Goal: Task Accomplishment & Management: Complete application form

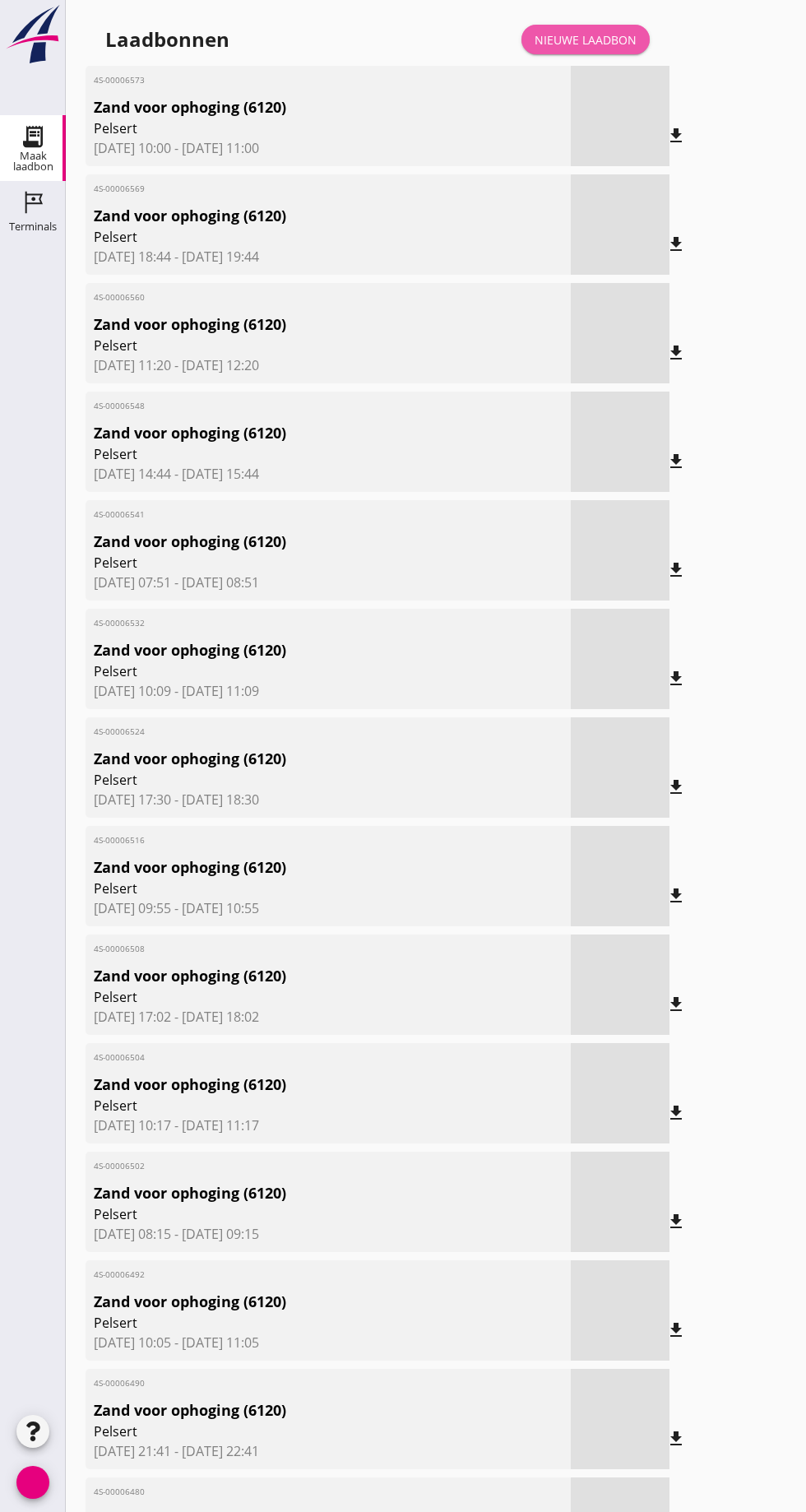
click at [600, 38] on font "Nieuwe laadbon" at bounding box center [585, 39] width 102 height 16
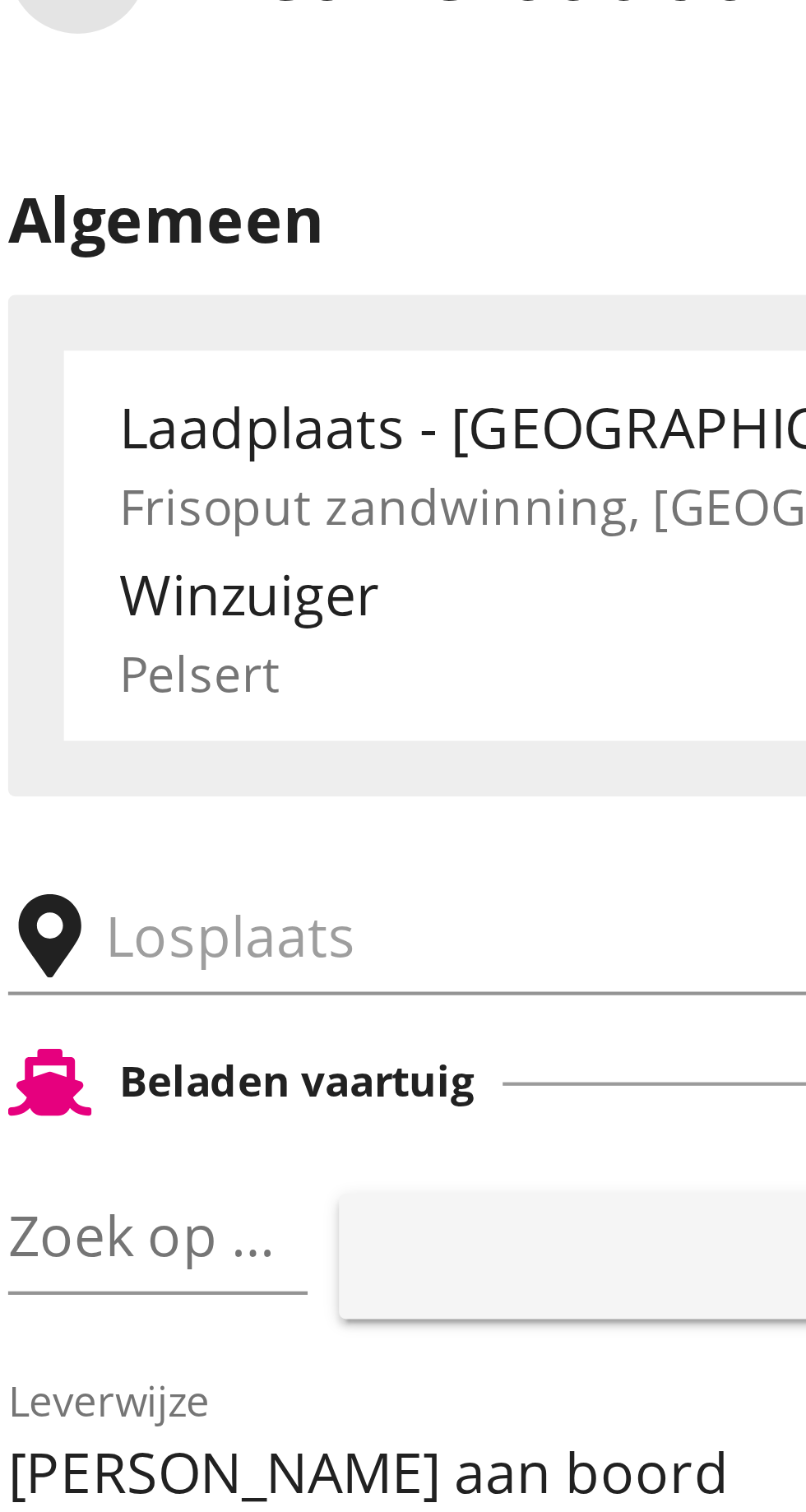
click at [147, 286] on input "text" at bounding box center [261, 286] width 281 height 26
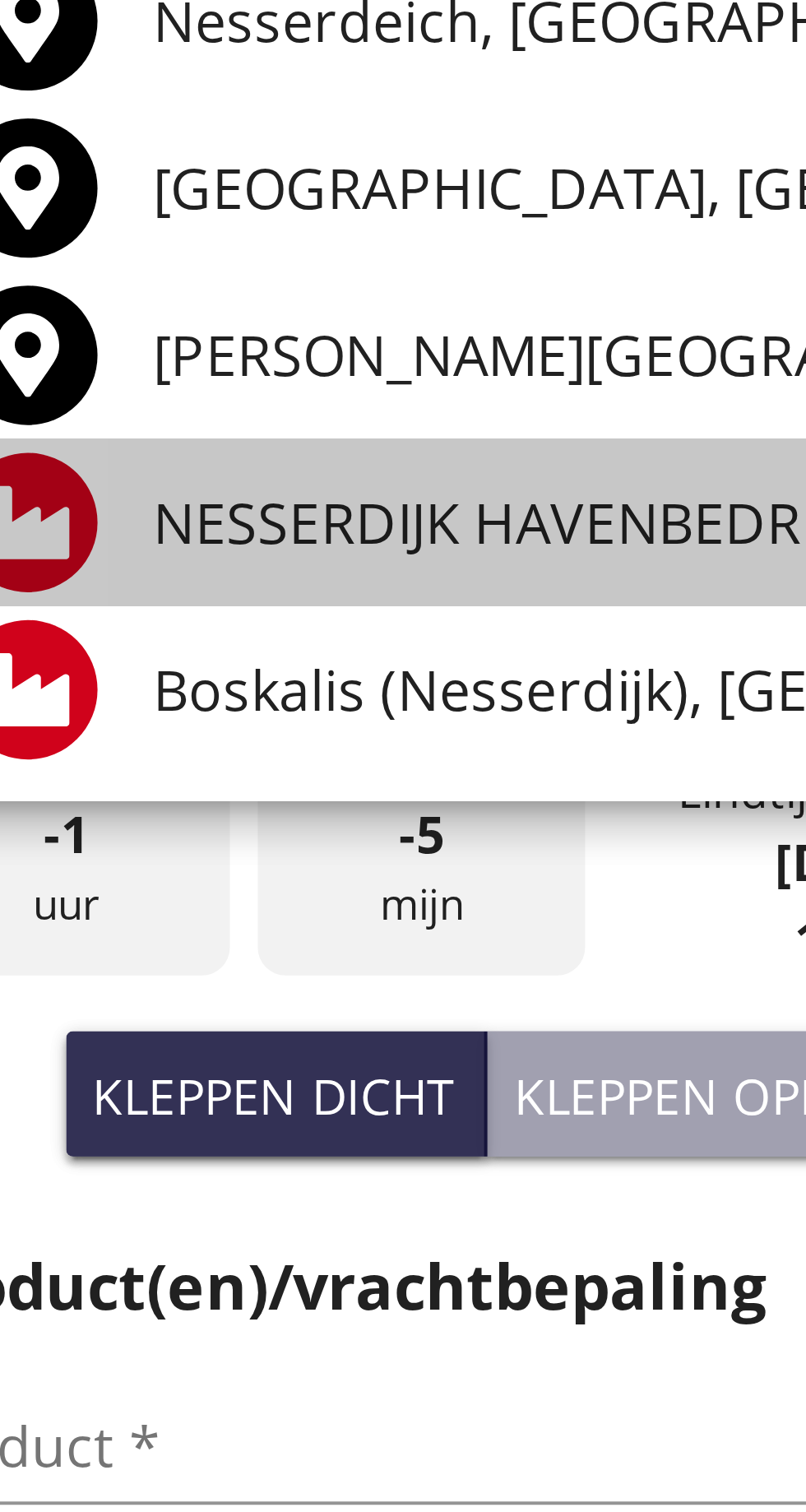
click at [228, 443] on font "NESSERDIJK HAVENBEDRIJF ROTTERDAM, Rotterdam" at bounding box center [376, 443] width 438 height 18
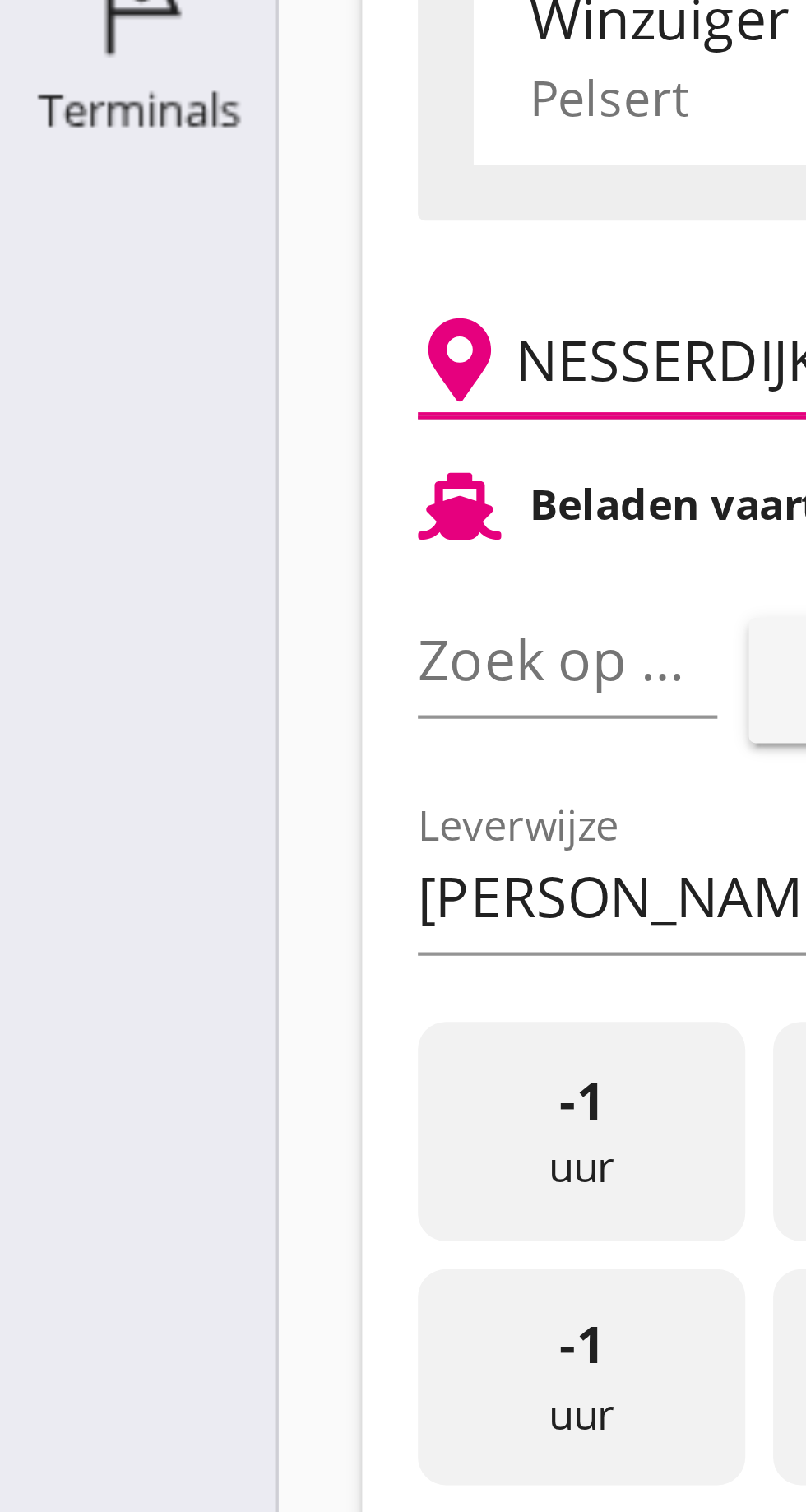
type input "NESSERDIJK HAVENBEDRIJF ROTTERDAM, Rotterdam"
click at [121, 354] on input "Zoek op (scheeps)naam" at bounding box center [111, 357] width 24 height 26
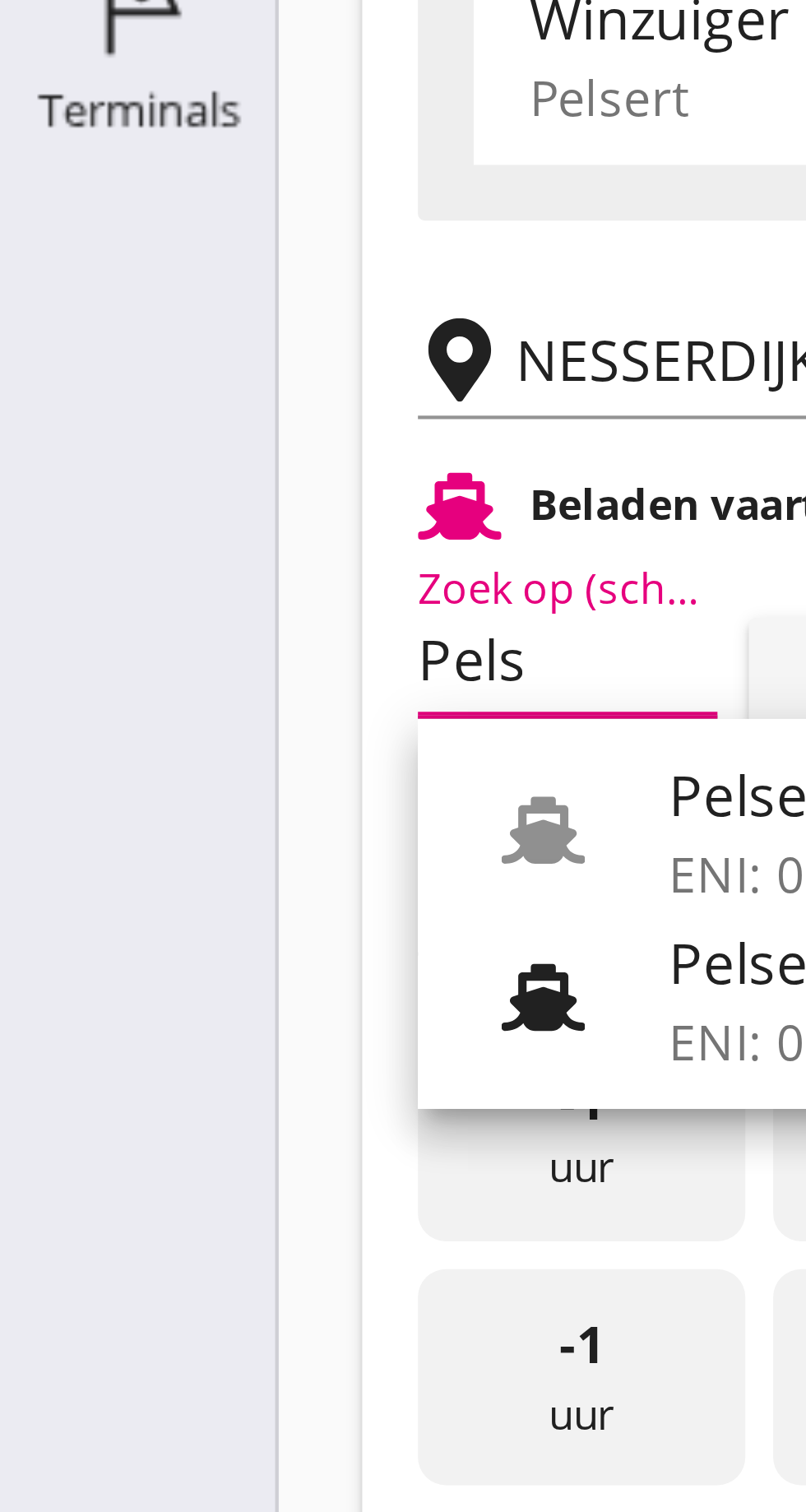
scroll to position [0, 7]
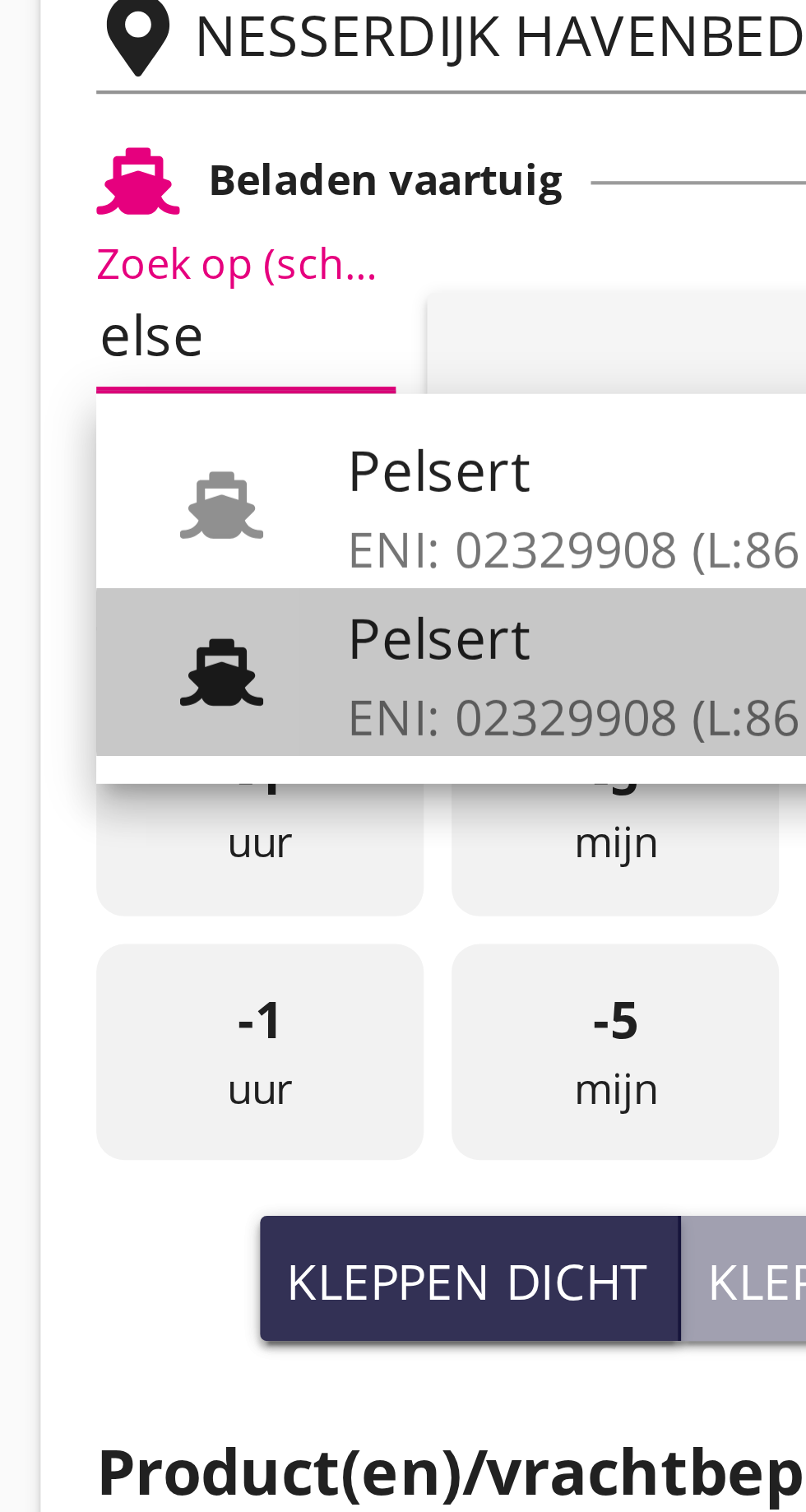
click at [188, 434] on font "Pelsert" at bounding box center [179, 427] width 44 height 18
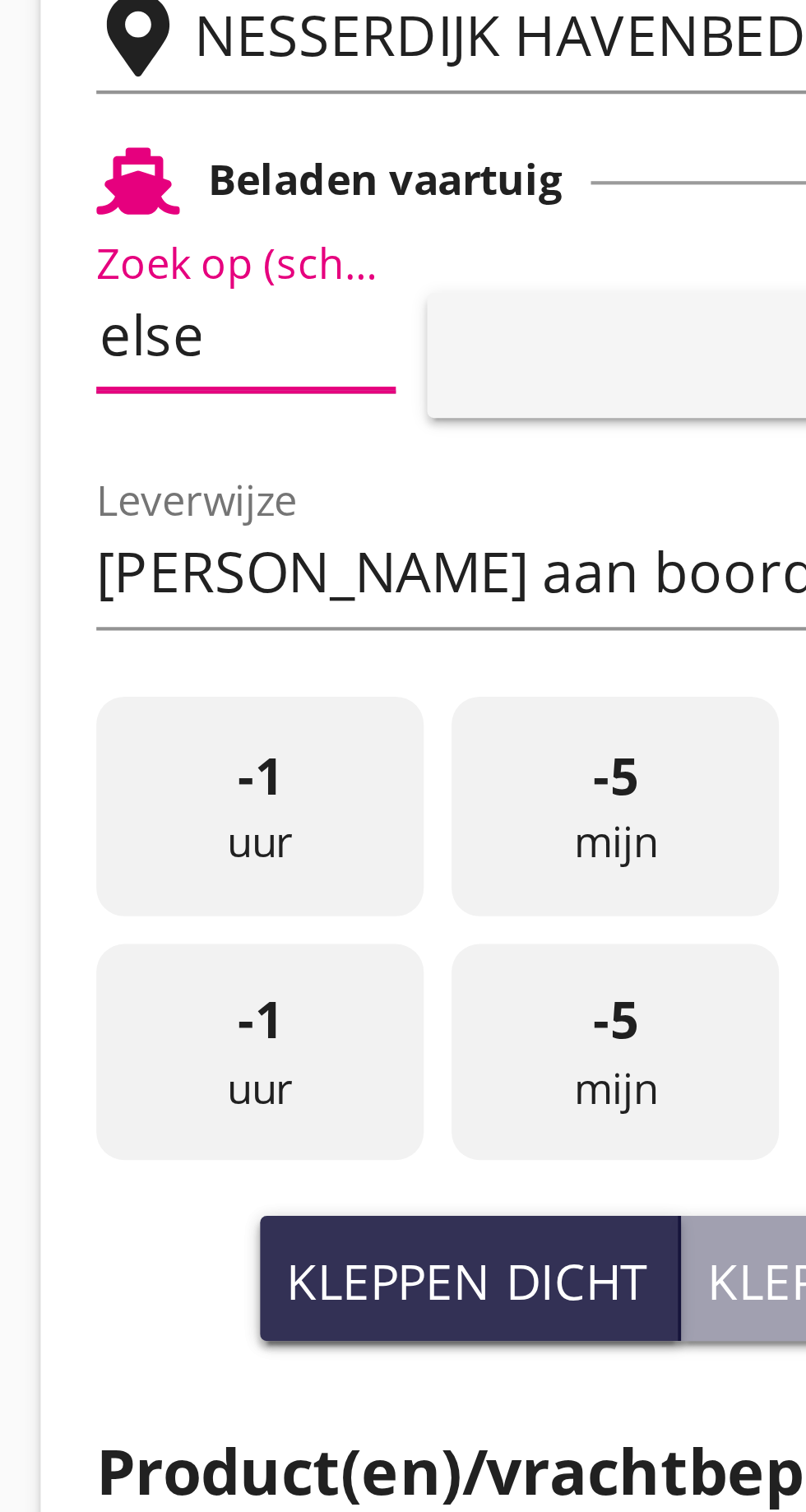
type input "Pelsert"
type input "Martijn de Groot"
type input "1087"
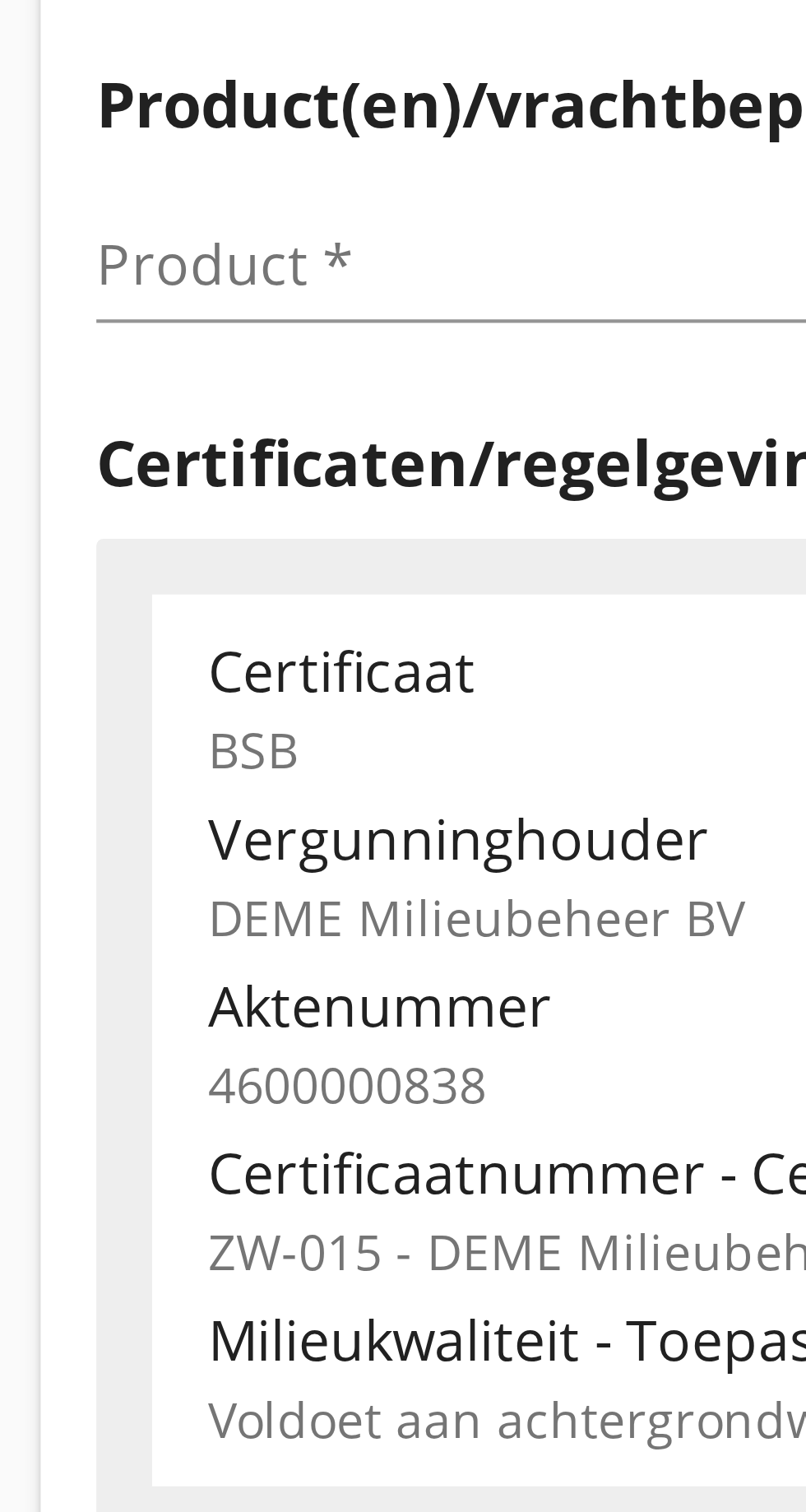
type input "Pelsert"
click at [129, 665] on input "Product *" at bounding box center [202, 662] width 207 height 26
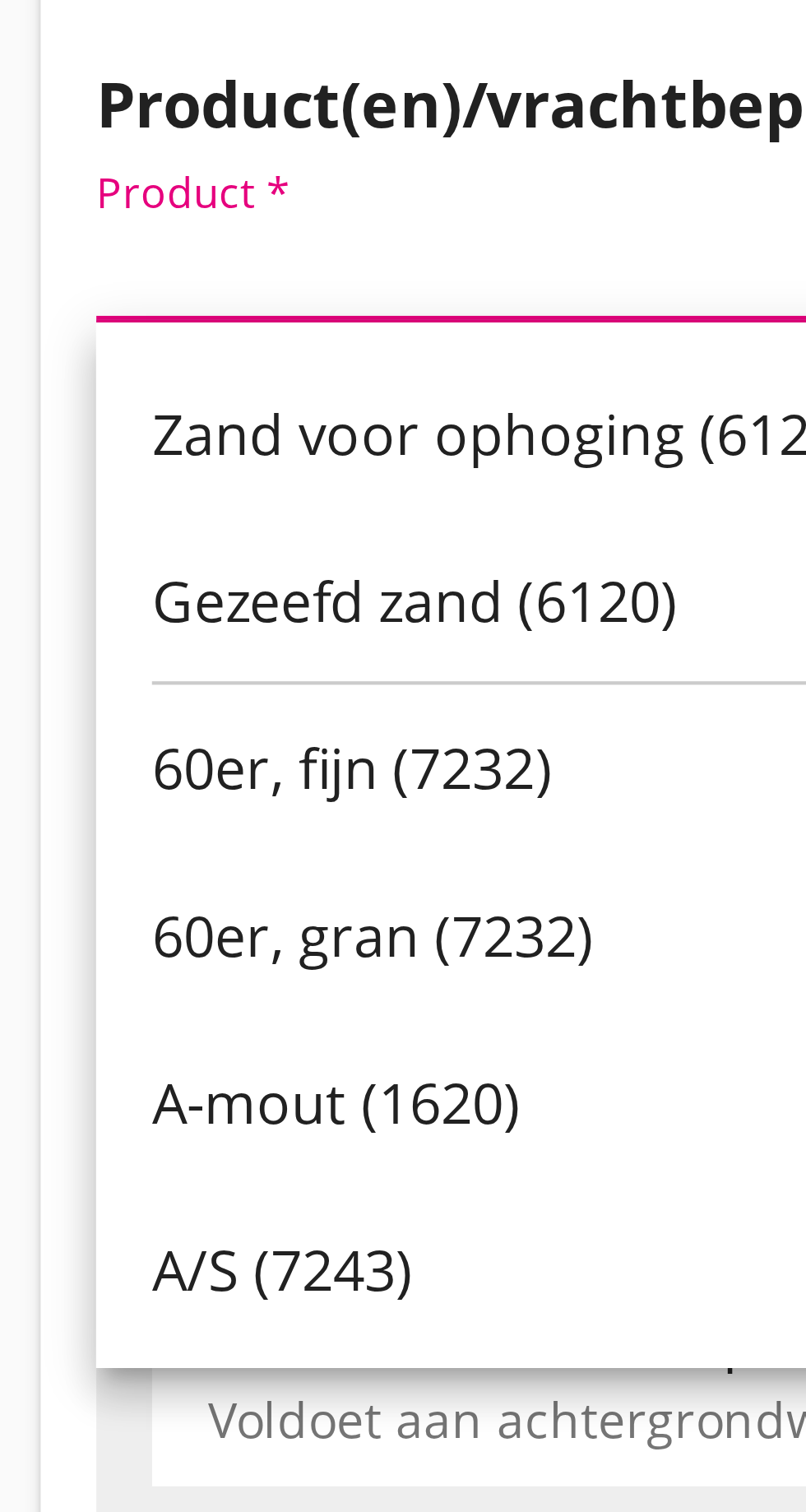
scroll to position [0, 0]
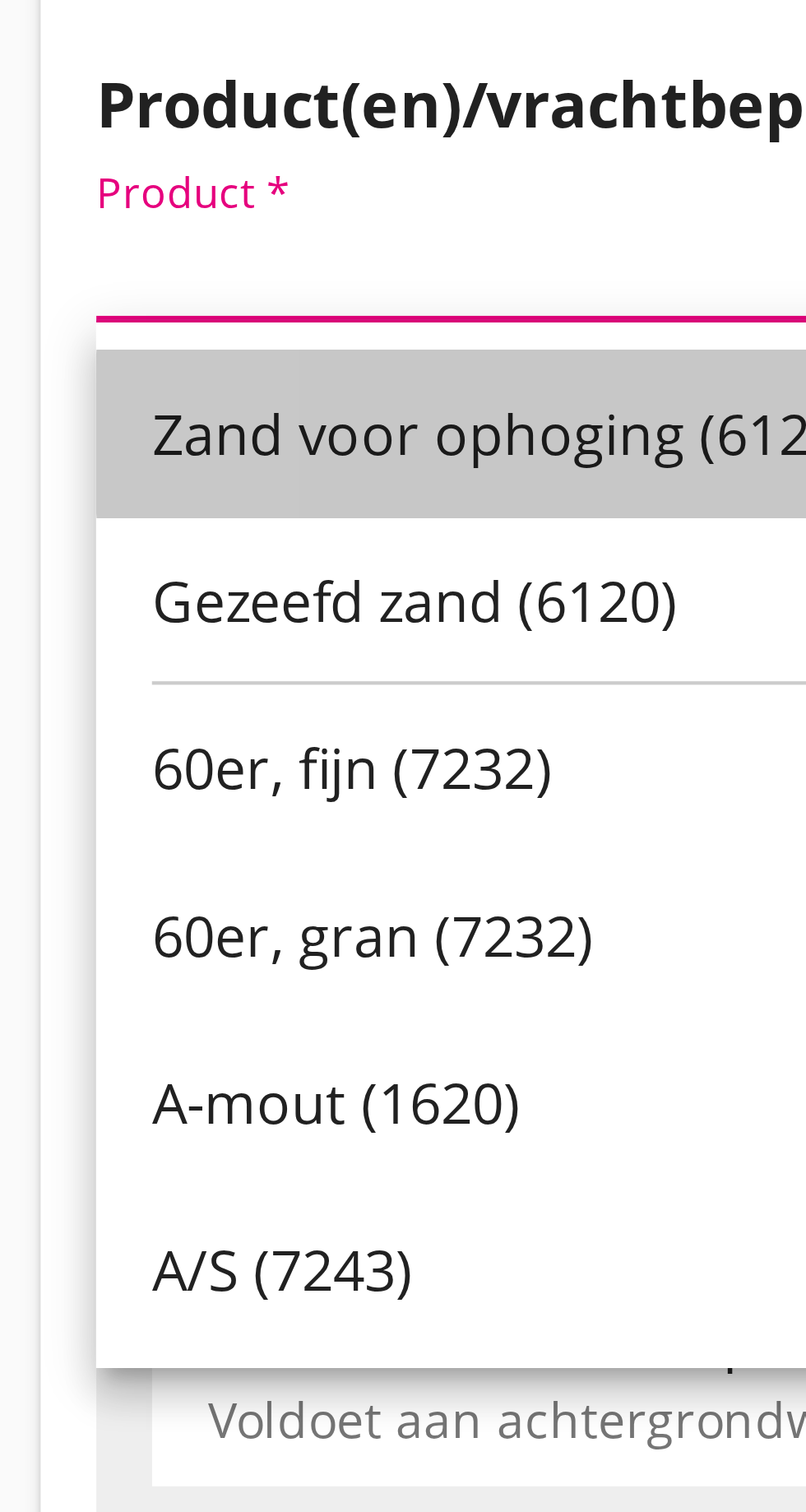
click at [189, 715] on div "Zand voor ophoging (6120)" at bounding box center [214, 703] width 204 height 39
type input "Zand voor ophoging (6120)"
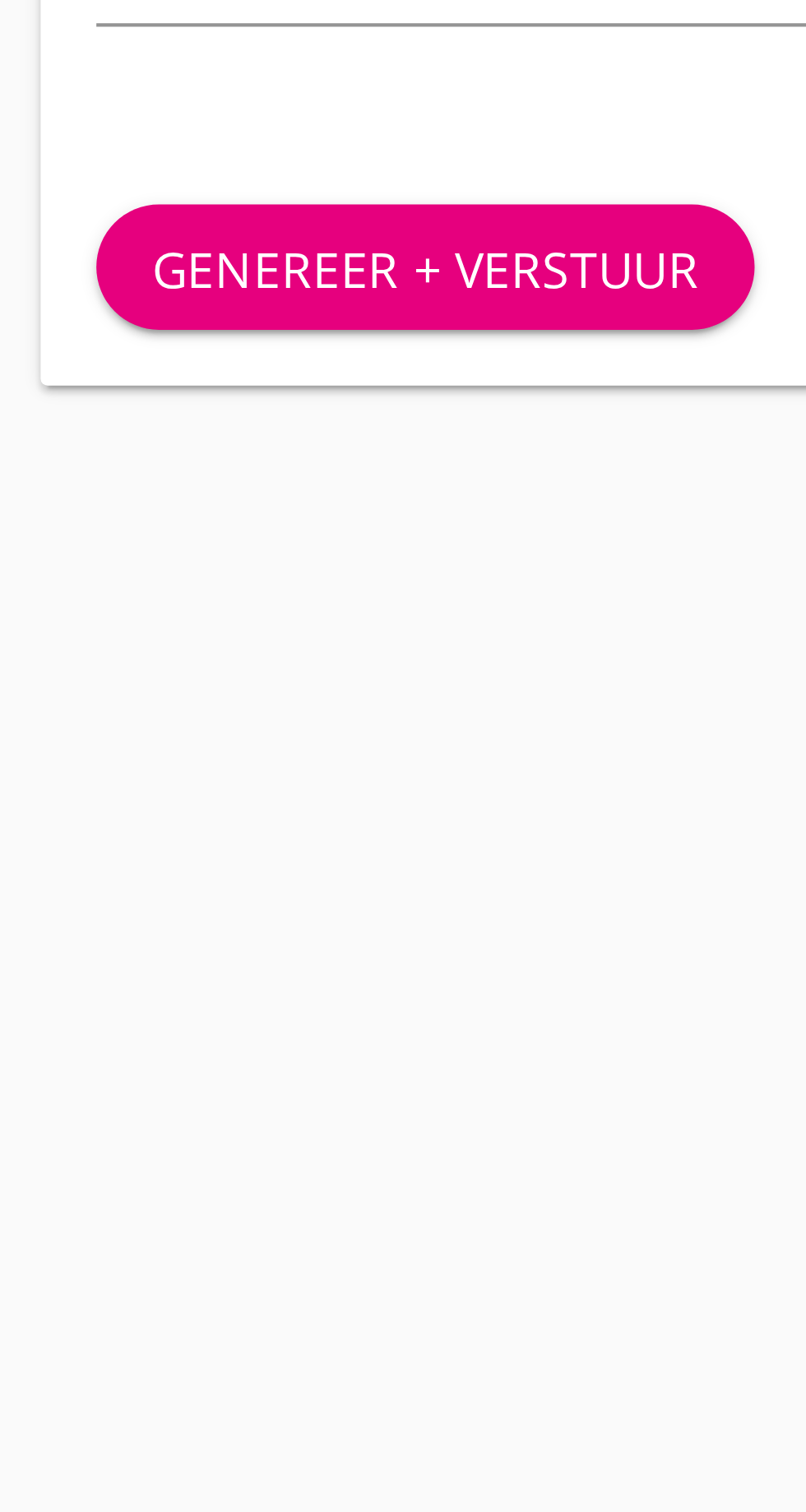
click at [220, 1153] on div "Genereer + verstuur" at bounding box center [378, 1127] width 584 height 56
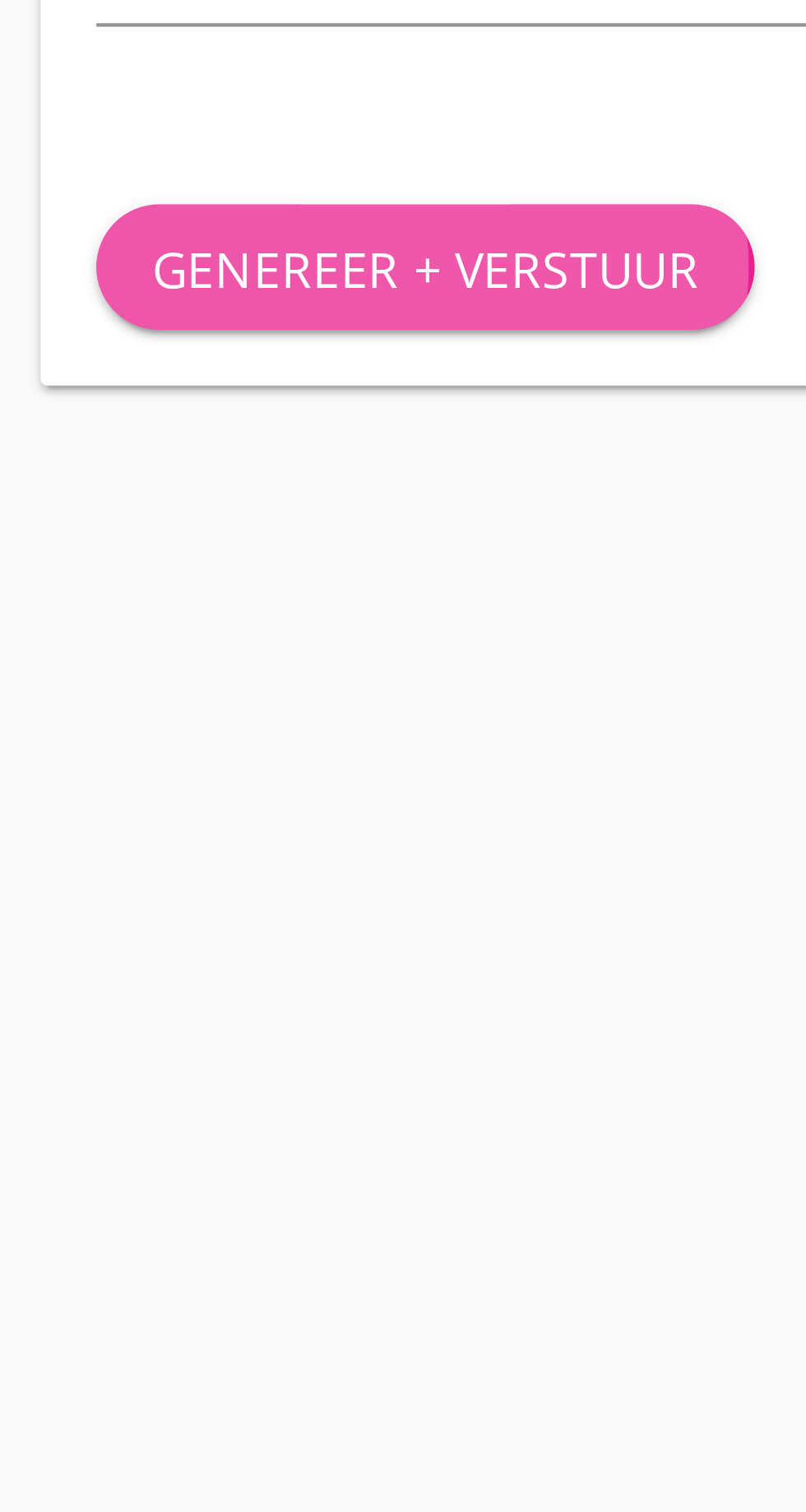
click at [190, 1123] on font "Genereer + verstuur" at bounding box center [176, 1128] width 129 height 16
